Goal: Complete application form

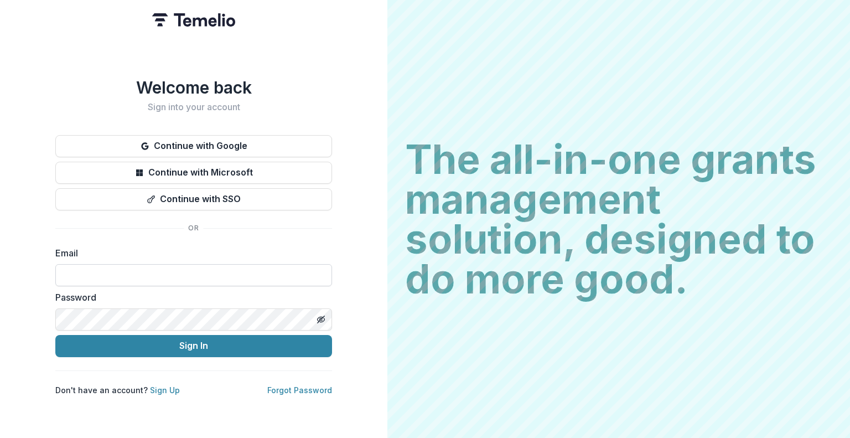
click at [190, 277] on input at bounding box center [193, 275] width 277 height 22
type input "**********"
click at [55, 335] on button "Sign In" at bounding box center [193, 346] width 277 height 22
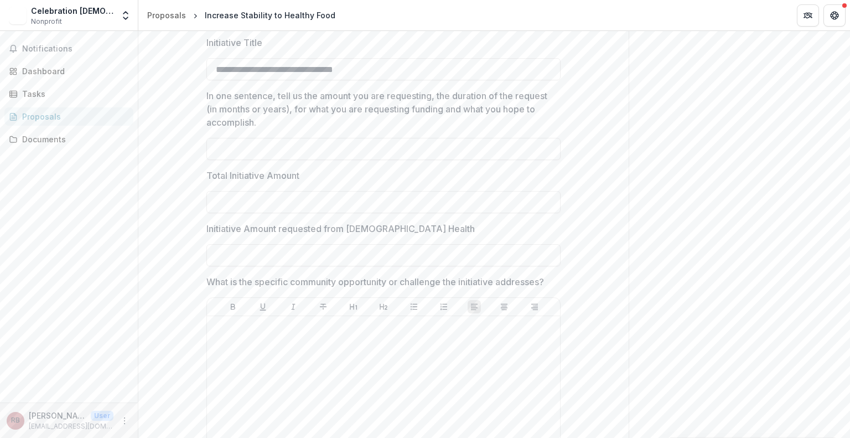
scroll to position [420, 0]
click at [589, 12] on header "Proposals Increase Stability to Healthy Food" at bounding box center [494, 15] width 712 height 30
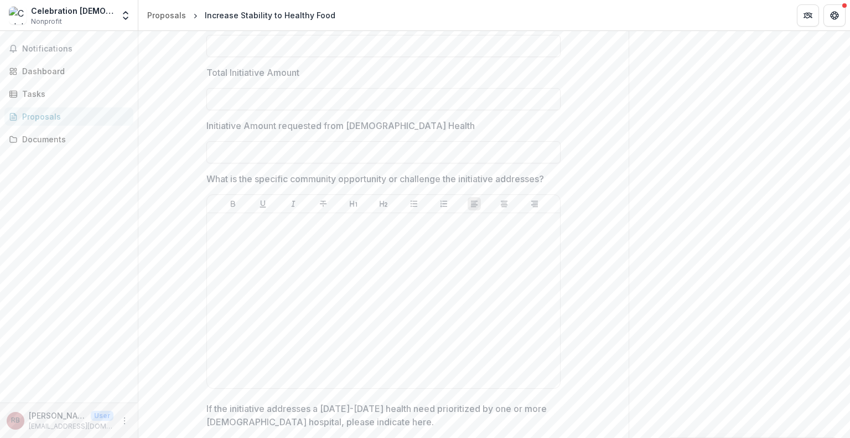
scroll to position [551, 0]
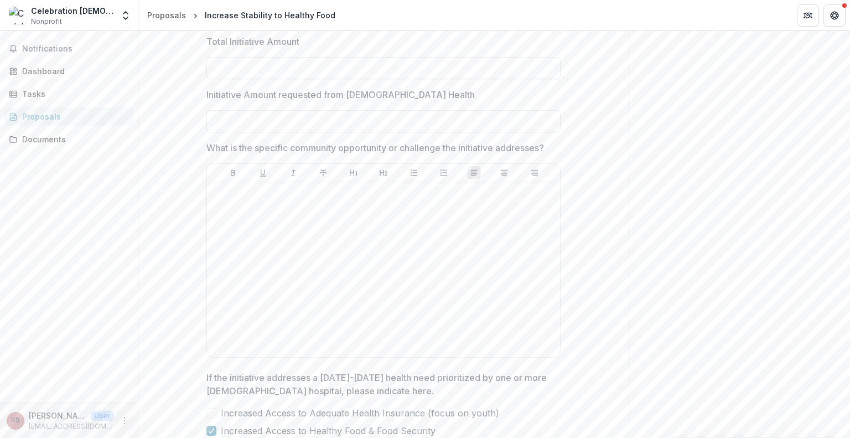
click at [358, 79] on input "Total Initiative Amount" at bounding box center [383, 68] width 354 height 22
type input "*******"
click at [356, 132] on input "Initiative Amount requested from [DEMOGRAPHIC_DATA] Health" at bounding box center [383, 121] width 354 height 22
type input "*******"
click at [366, 79] on input "*******" at bounding box center [383, 68] width 354 height 22
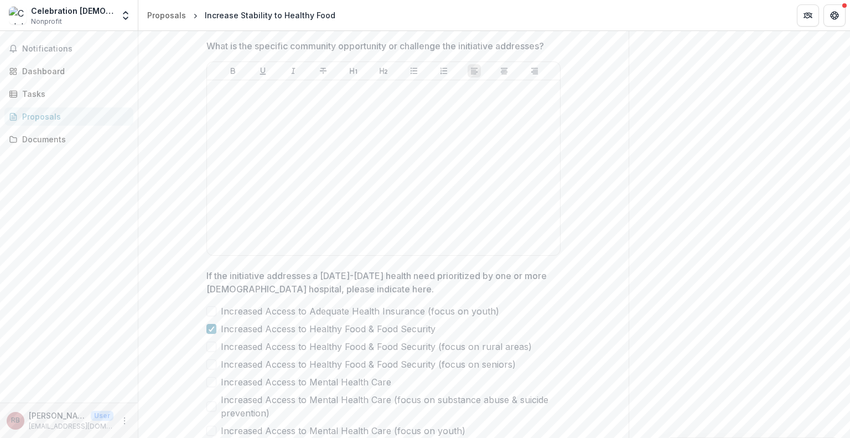
scroll to position [657, 0]
click at [341, 164] on div at bounding box center [383, 164] width 344 height 166
click at [46, 264] on div "Notifications Dashboard Tasks Proposals Documents" at bounding box center [69, 216] width 138 height 371
click at [252, 93] on p "To enrich screen reader interactions, please activate Accessibility in Grammarl…" at bounding box center [383, 87] width 344 height 12
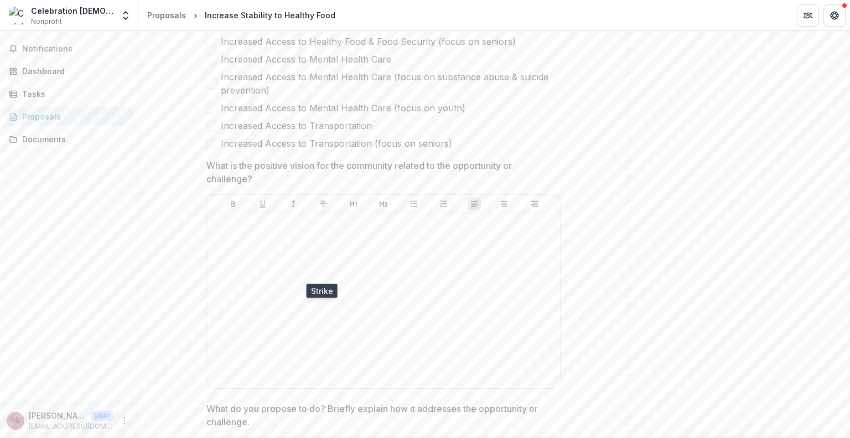
scroll to position [1068, 0]
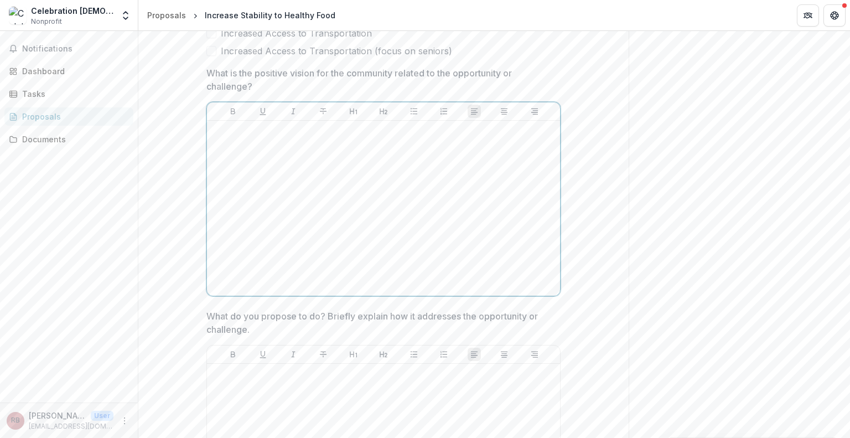
click at [327, 247] on div at bounding box center [383, 208] width 344 height 166
click at [347, 207] on div "To enrich screen reader interactions, please activate Accessibility in Grammarl…" at bounding box center [383, 208] width 344 height 166
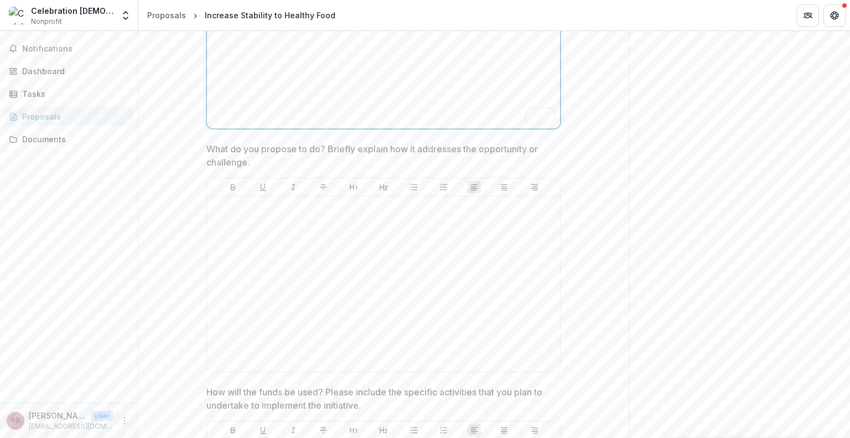
scroll to position [1244, 0]
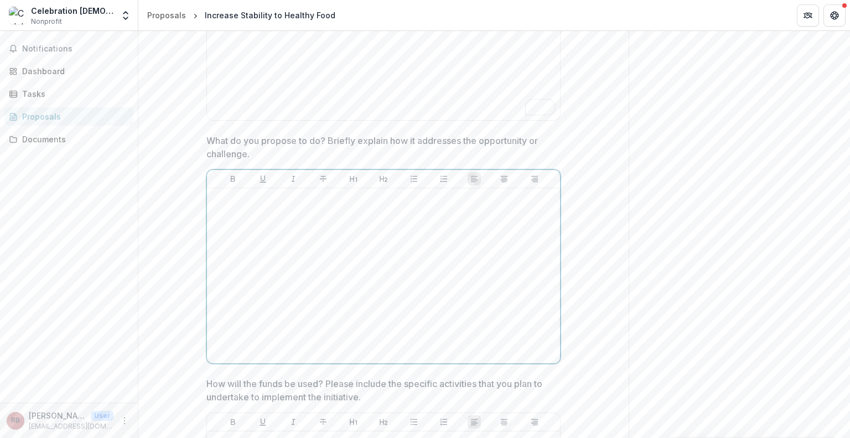
click at [332, 288] on div at bounding box center [383, 276] width 344 height 166
click at [780, 201] on div "Send comments or questions to [DEMOGRAPHIC_DATA] Health Community Health & Well…" at bounding box center [739, 389] width 221 height 3205
click at [312, 283] on div "To enrich screen reader interactions, please activate Accessibility in Grammarl…" at bounding box center [383, 276] width 344 height 166
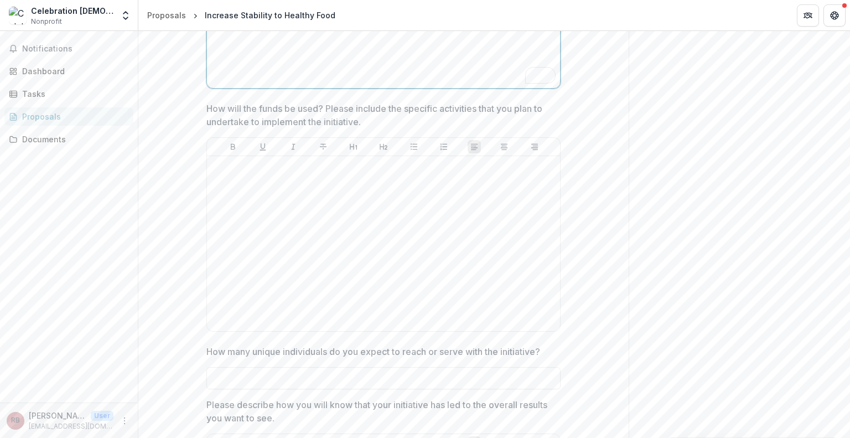
scroll to position [1521, 0]
click at [412, 253] on div at bounding box center [383, 241] width 344 height 166
click at [795, 242] on div "Send comments or questions to [DEMOGRAPHIC_DATA] Health Community Health & Well…" at bounding box center [739, 112] width 221 height 3205
click at [346, 240] on div "To enrich screen reader interactions, please activate Accessibility in Grammarl…" at bounding box center [383, 241] width 344 height 166
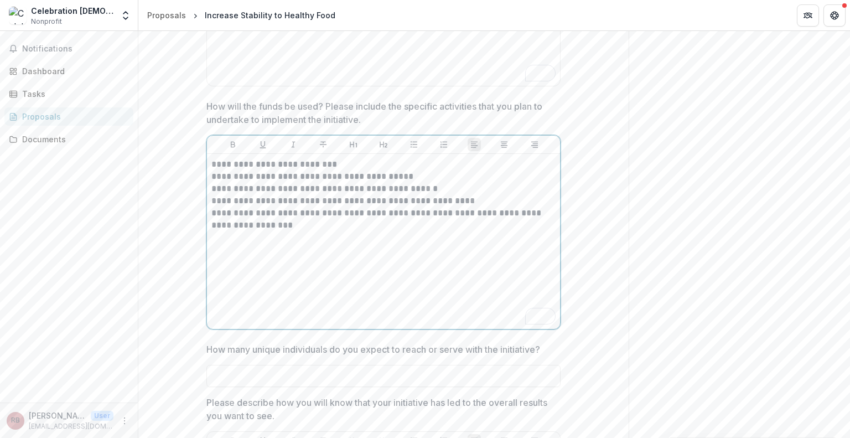
click at [365, 207] on p "**********" at bounding box center [383, 201] width 344 height 12
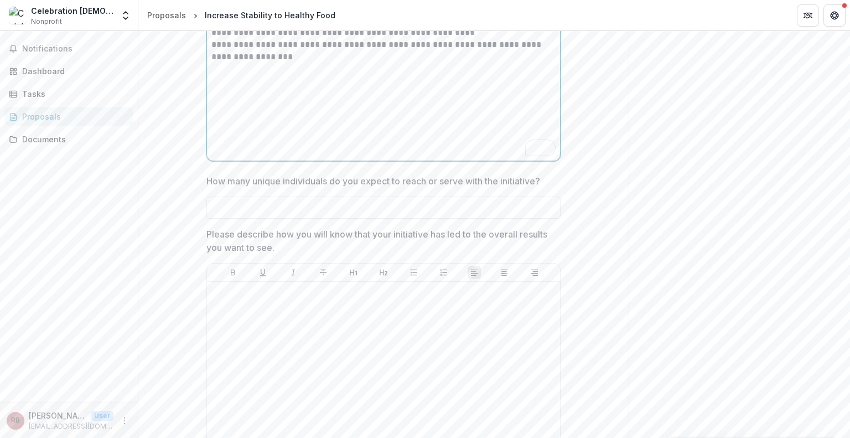
scroll to position [1691, 0]
click at [355, 216] on input "How many unique individuals do you expect to reach or serve with the initiative?" at bounding box center [383, 205] width 354 height 22
click at [46, 293] on div "Notifications Dashboard Tasks Proposals Documents" at bounding box center [69, 216] width 138 height 371
click at [231, 216] on input "How many unique individuals do you expect to reach or serve with the initiative?" at bounding box center [383, 205] width 354 height 22
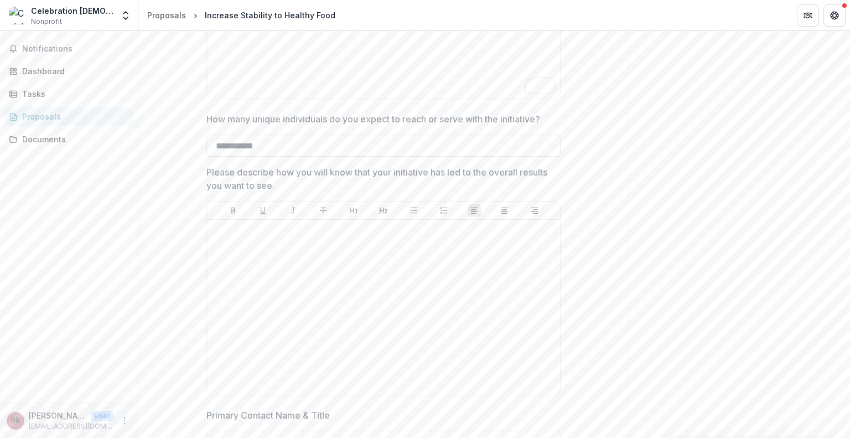
scroll to position [1753, 0]
type input "**********"
click at [245, 235] on p at bounding box center [383, 229] width 344 height 12
click at [51, 287] on div "Notifications Dashboard Tasks Proposals Documents" at bounding box center [69, 216] width 138 height 371
click at [257, 303] on div "To enrich screen reader interactions, please activate Accessibility in Grammarl…" at bounding box center [383, 306] width 344 height 166
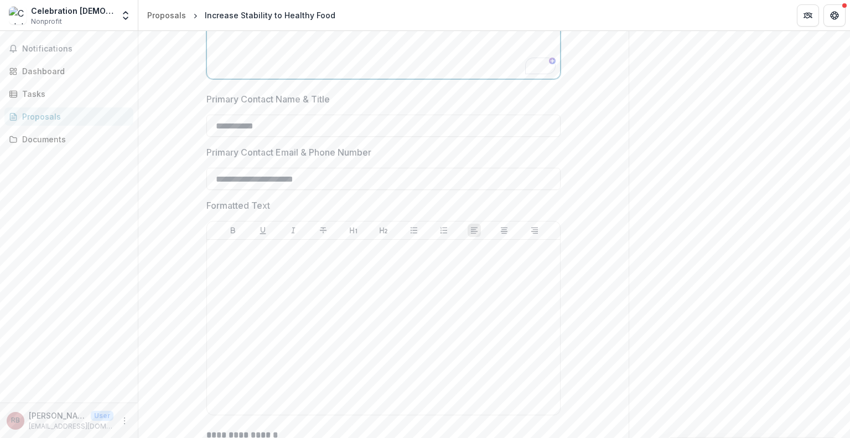
scroll to position [2157, 0]
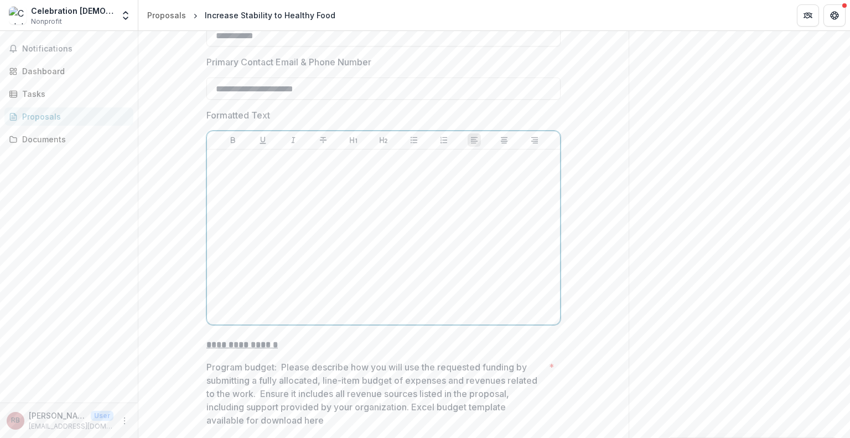
click at [302, 248] on div at bounding box center [383, 237] width 344 height 166
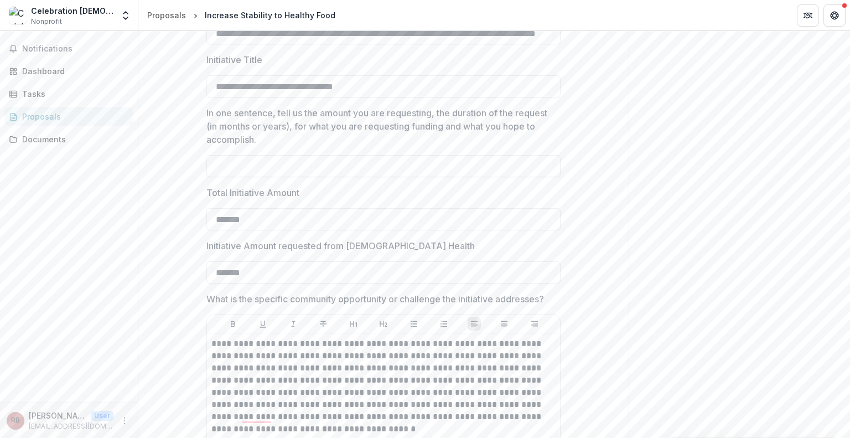
scroll to position [403, 0]
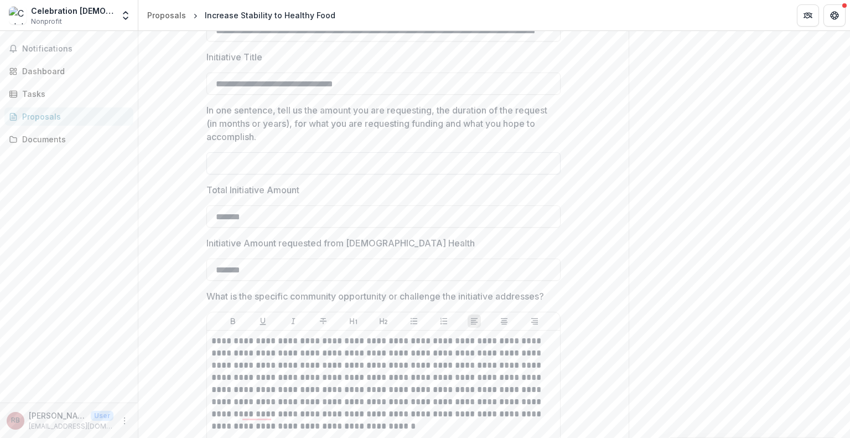
click at [448, 174] on input "In one sentence, tell us the amount you are requesting, the duration of the req…" at bounding box center [383, 163] width 354 height 22
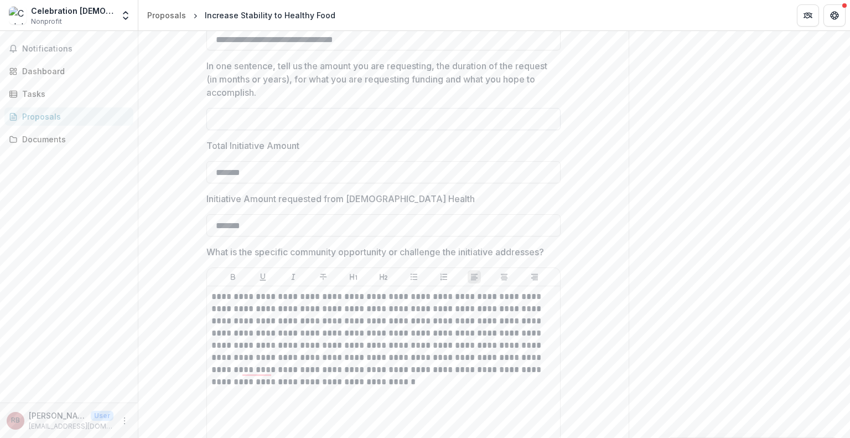
scroll to position [447, 0]
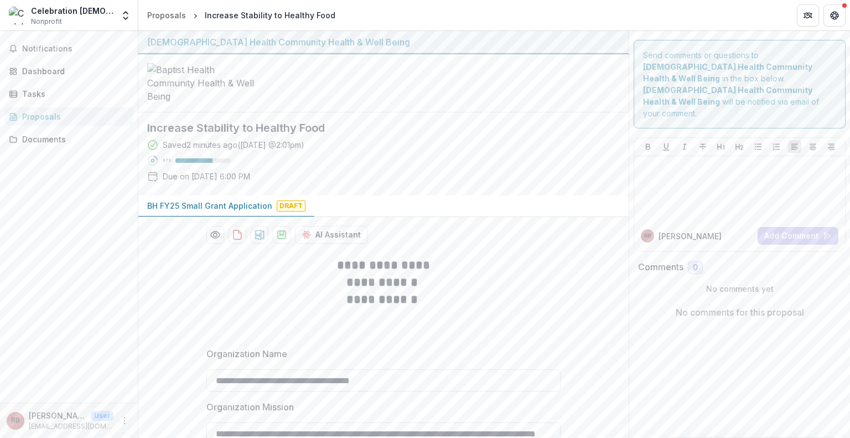
scroll to position [447, 0]
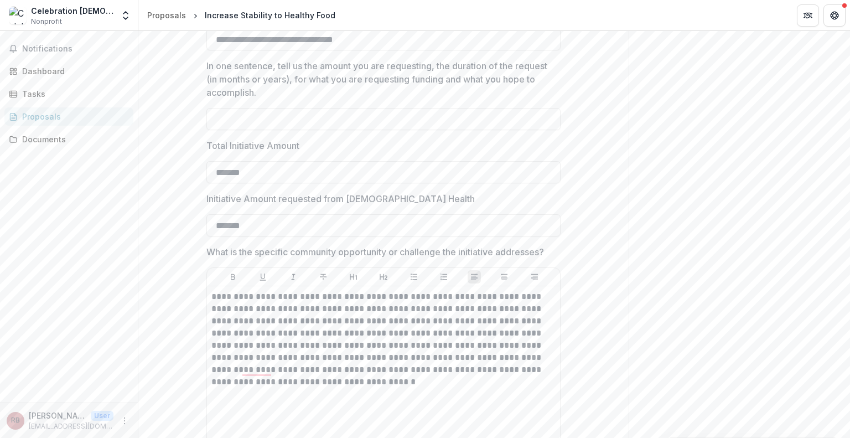
click at [372, 130] on input "In one sentence, tell us the amount you are requesting, the duration of the req…" at bounding box center [383, 119] width 354 height 22
type input "*"
paste input "**********"
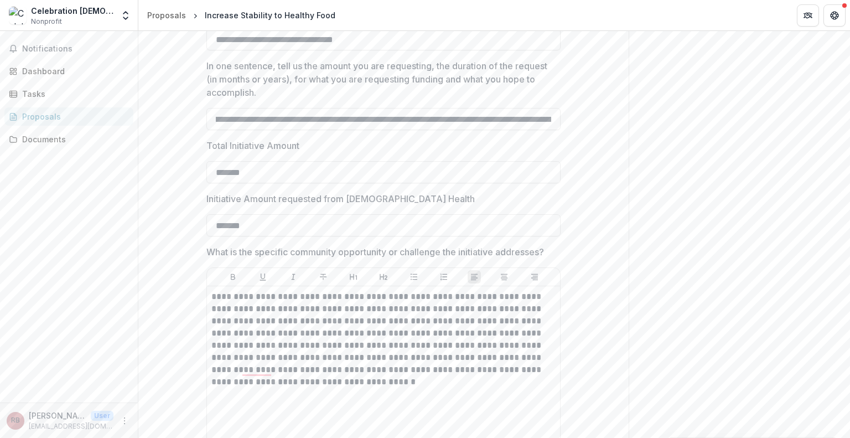
scroll to position [0, 0]
type input "**********"
click at [386, 183] on input "*******" at bounding box center [383, 172] width 354 height 22
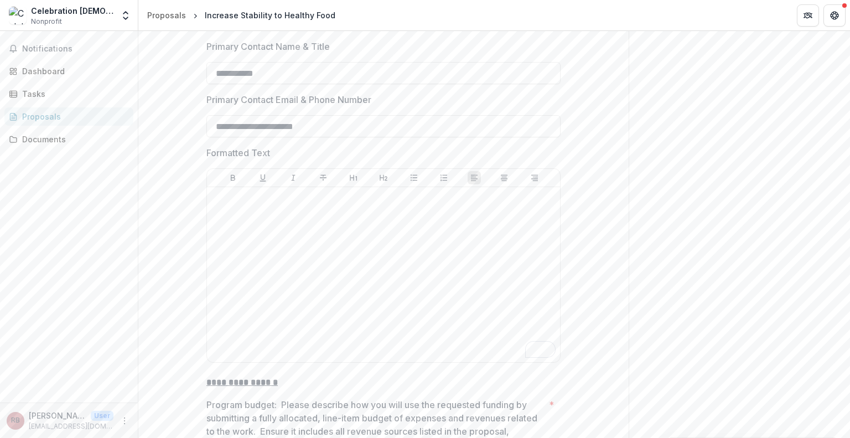
scroll to position [2120, 0]
click at [387, 281] on div "To enrich screen reader interactions, please activate Accessibility in Grammarl…" at bounding box center [383, 274] width 344 height 166
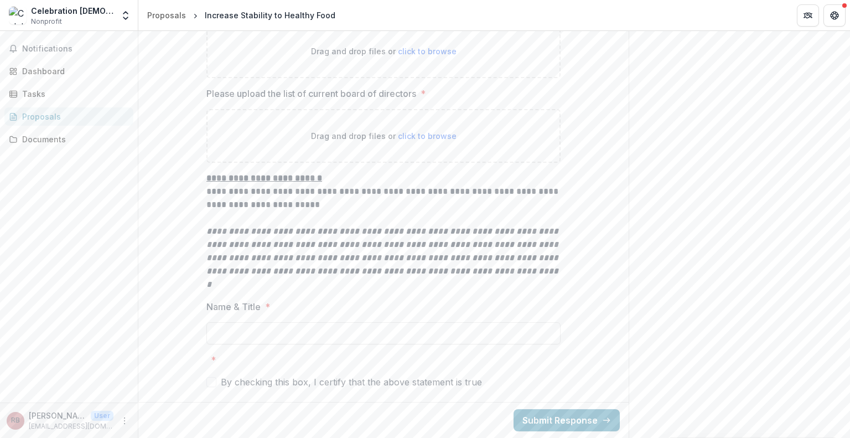
scroll to position [2852, 0]
click at [412, 141] on span "click to browse" at bounding box center [427, 135] width 59 height 9
type input "**********"
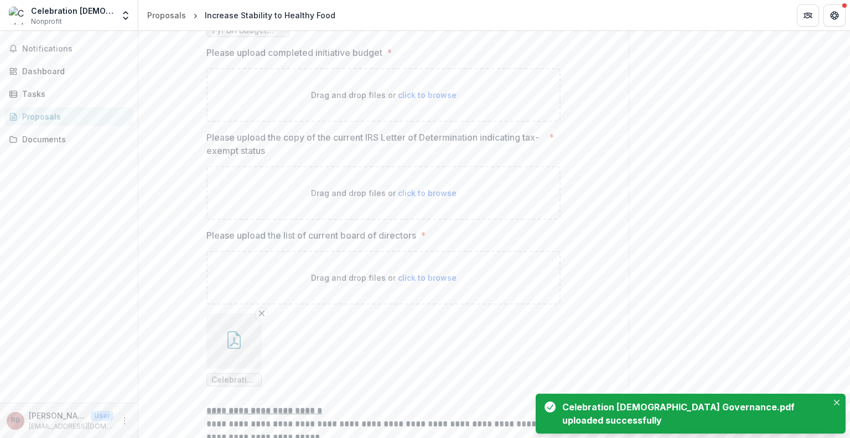
scroll to position [2657, 0]
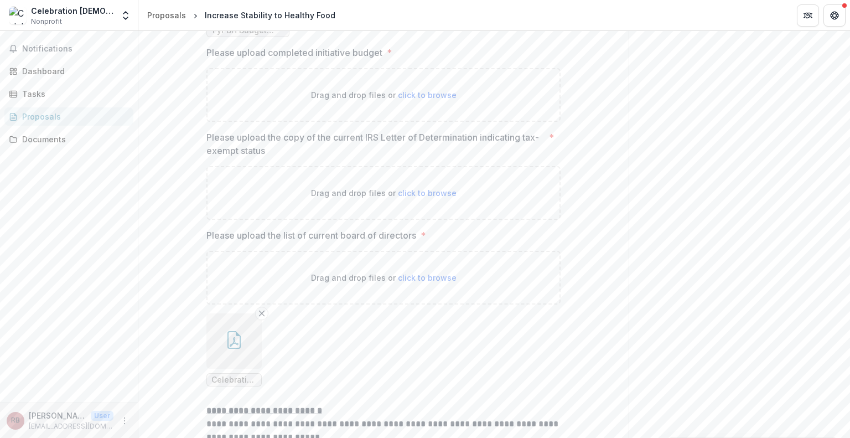
click at [432, 198] on span "click to browse" at bounding box center [427, 192] width 59 height 9
type input "**********"
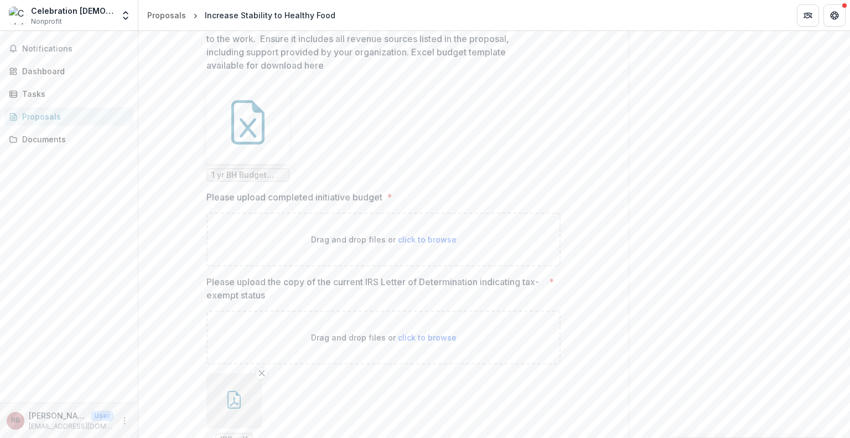
scroll to position [2512, 0]
